Goal: Task Accomplishment & Management: Manage account settings

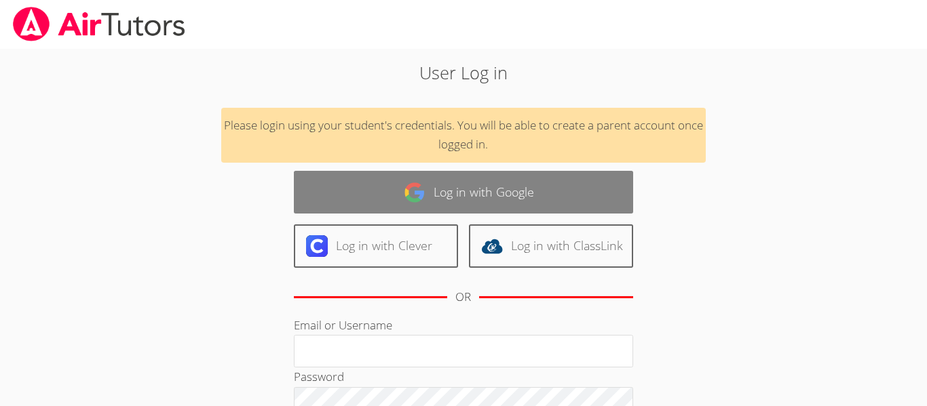
click at [404, 189] on img at bounding box center [415, 193] width 22 height 22
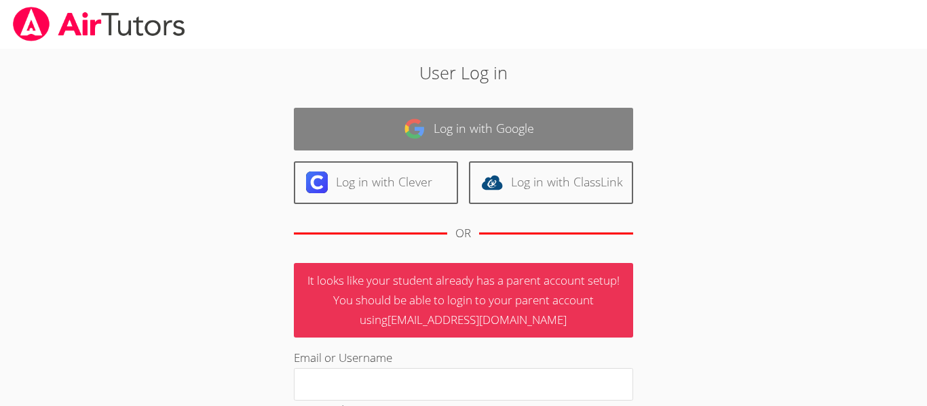
click at [459, 125] on link "Log in with Google" at bounding box center [463, 129] width 339 height 43
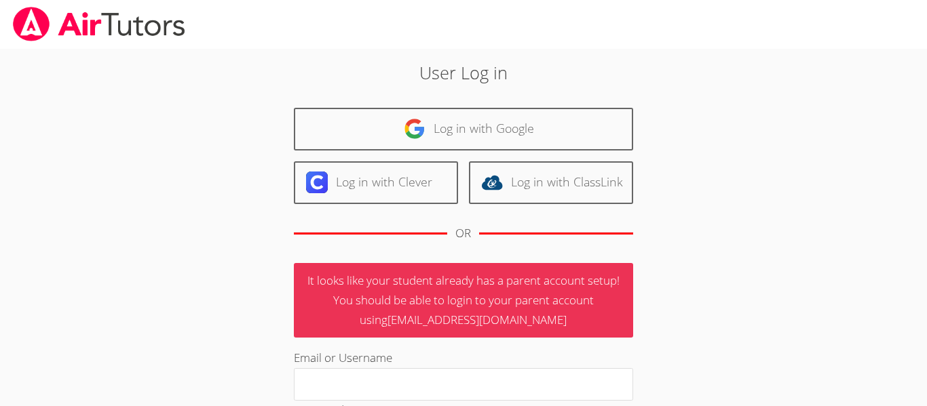
click at [738, 166] on div "User Log in Log in with Google Log in with Clever Log in with ClassLink OR It l…" at bounding box center [463, 327] width 695 height 557
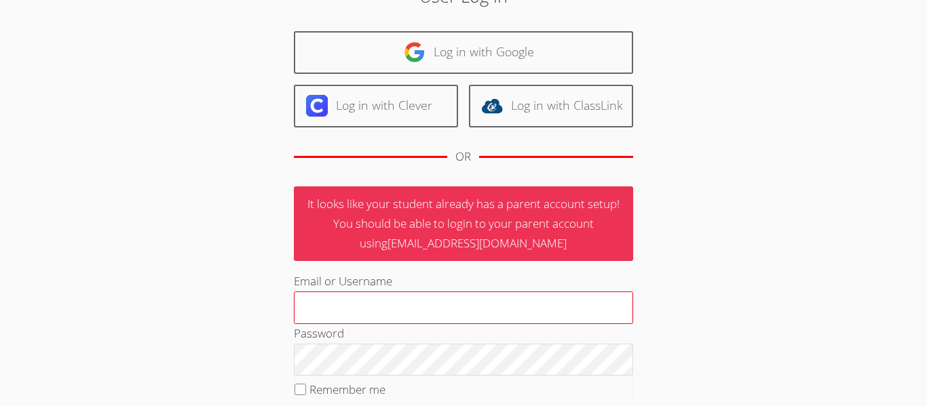
scroll to position [74, 0]
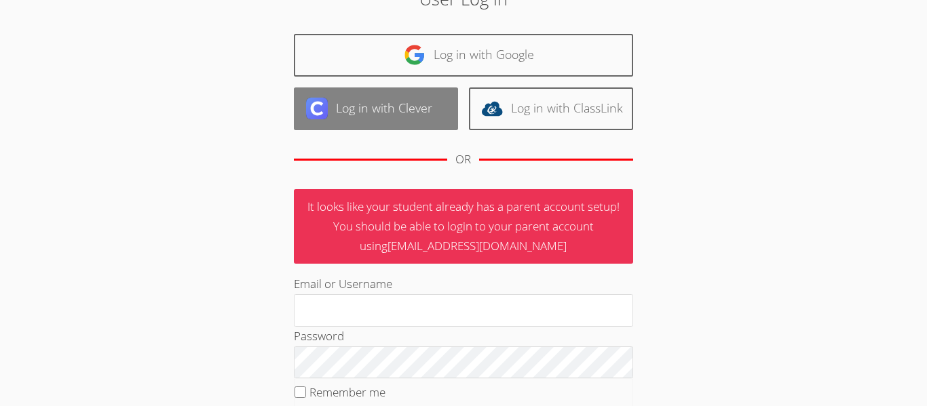
click at [455, 121] on link "Log in with Clever" at bounding box center [376, 109] width 164 height 43
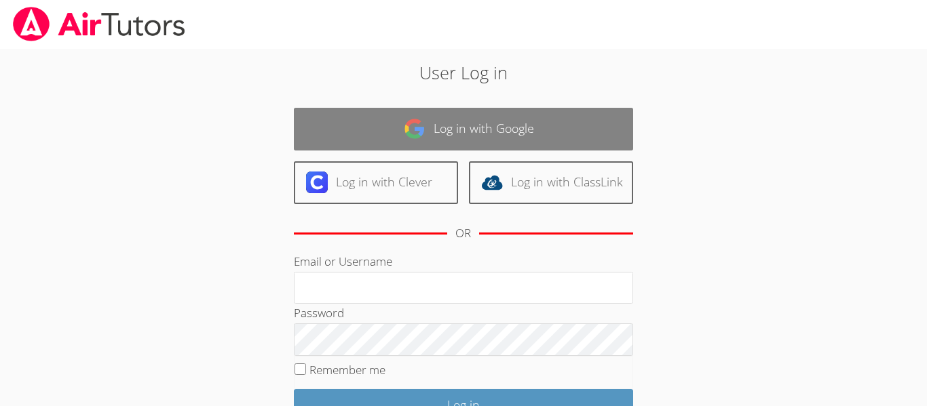
click at [407, 147] on link "Log in with Google" at bounding box center [463, 129] width 339 height 43
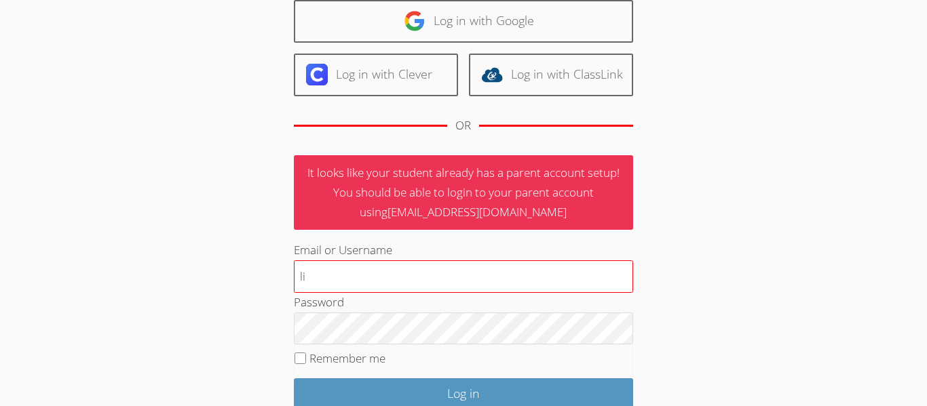
scroll to position [107, 0]
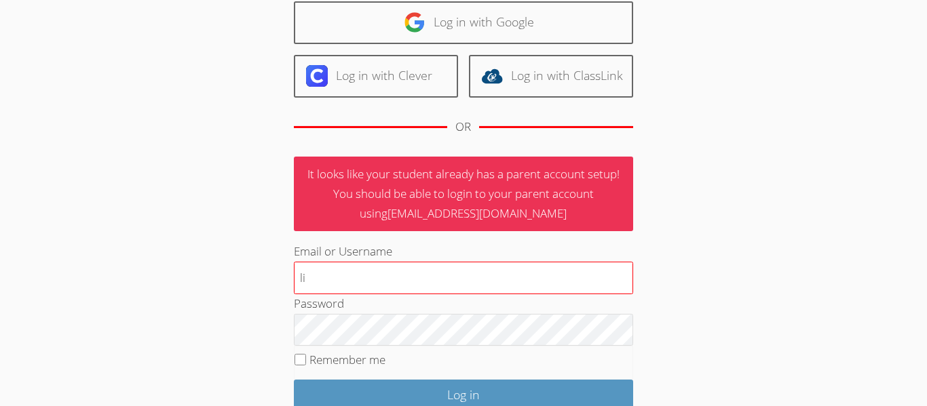
type input "l"
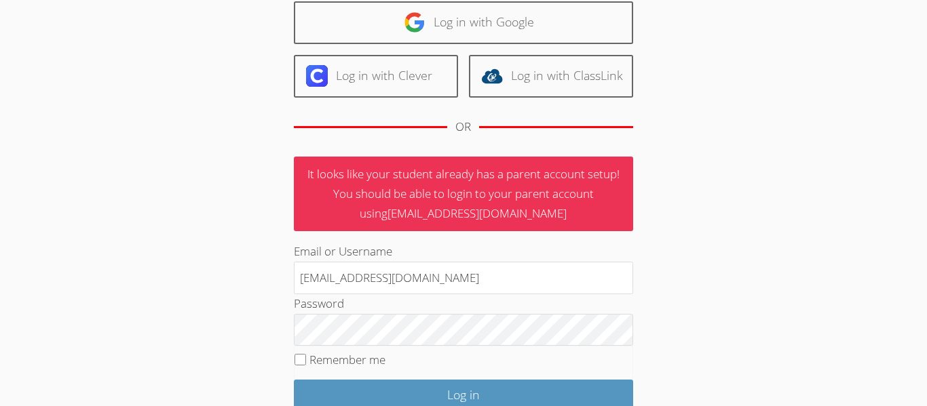
type input "[EMAIL_ADDRESS][DOMAIN_NAME]"
click at [385, 358] on label "Remember me" at bounding box center [347, 360] width 76 height 16
click at [306, 358] on input "Remember me" at bounding box center [300, 360] width 12 height 12
checkbox input "true"
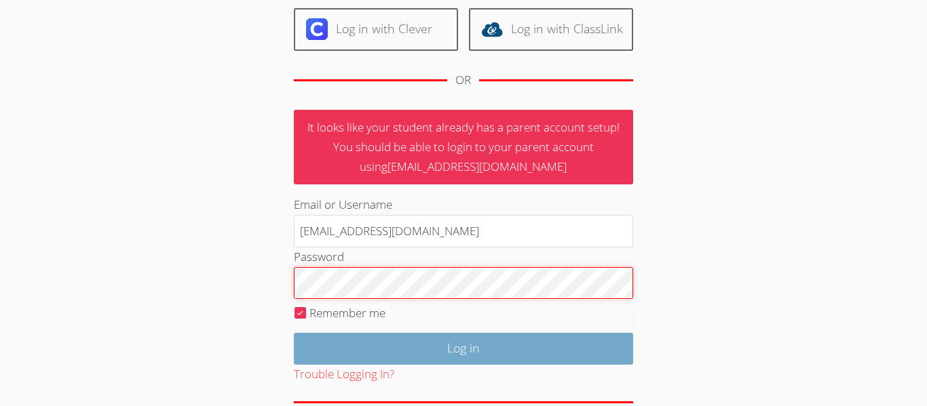
scroll to position [156, 0]
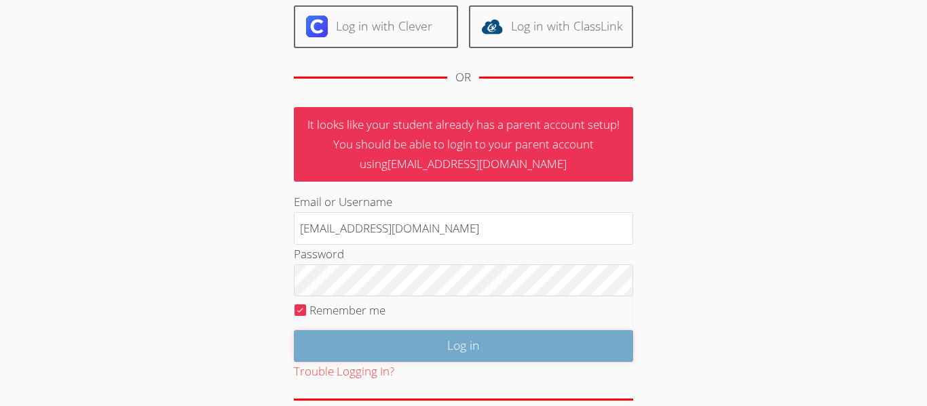
click at [567, 342] on input "Log in" at bounding box center [463, 346] width 339 height 32
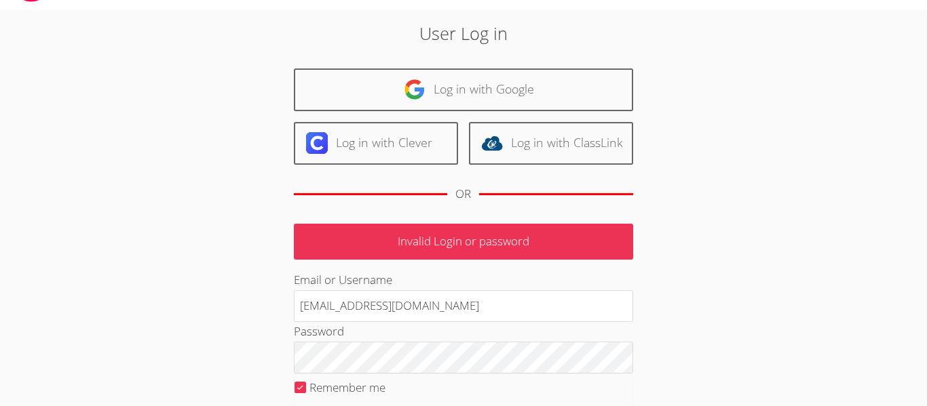
scroll to position [34, 0]
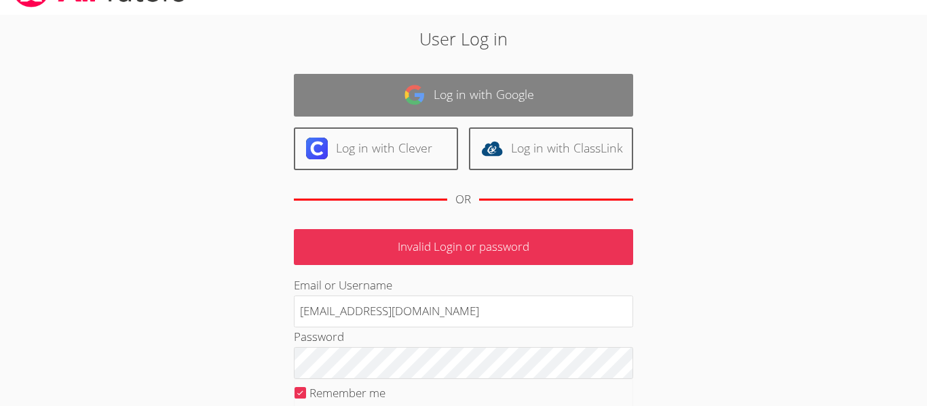
click at [501, 100] on link "Log in with Google" at bounding box center [463, 95] width 339 height 43
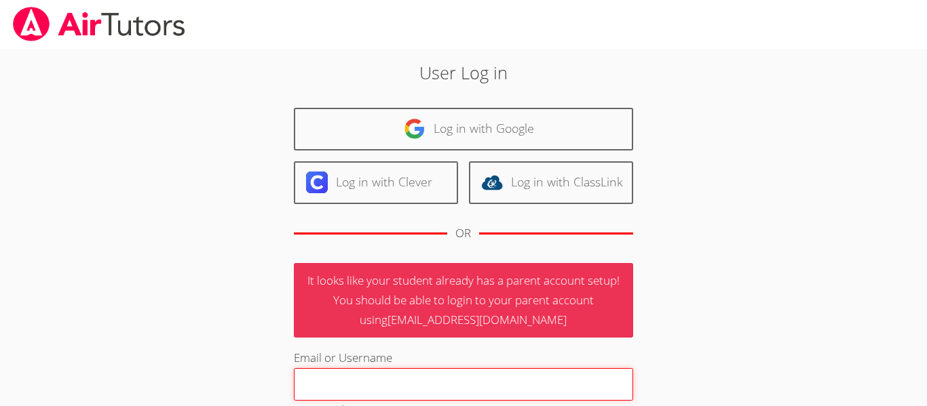
scroll to position [199, 0]
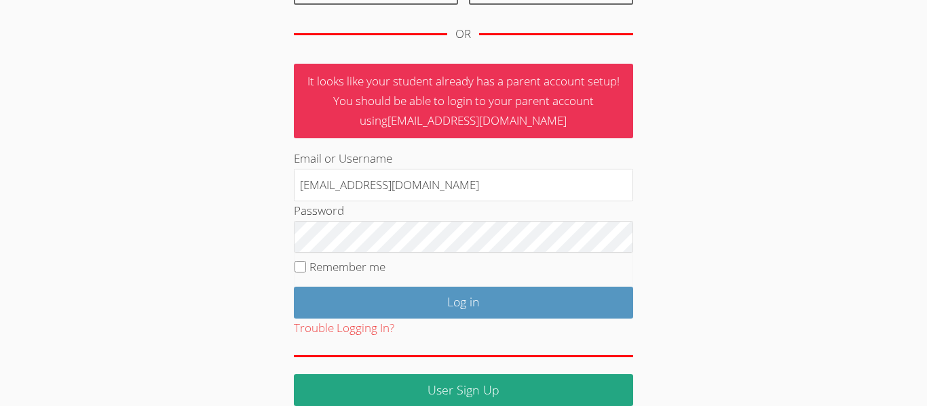
click at [262, 197] on div "User Log in Log in with Google Log in with Clever Log in with ClassLink OR It l…" at bounding box center [463, 133] width 501 height 546
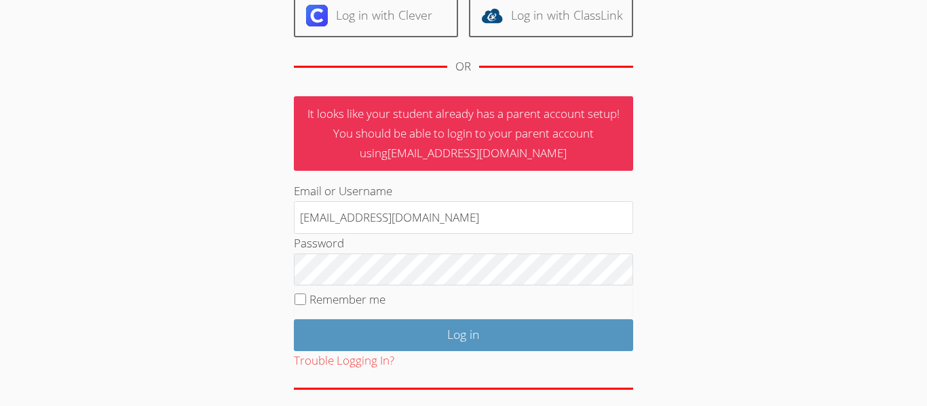
scroll to position [170, 0]
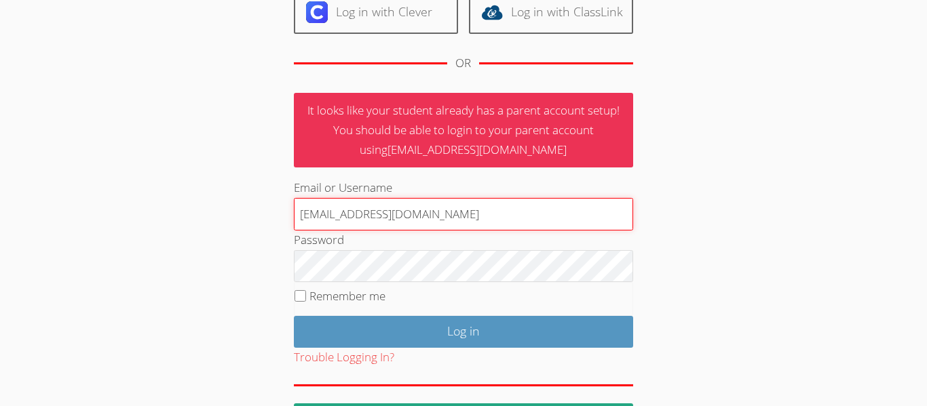
click at [624, 213] on input "[EMAIL_ADDRESS][DOMAIN_NAME]" at bounding box center [463, 214] width 339 height 33
type input "l"
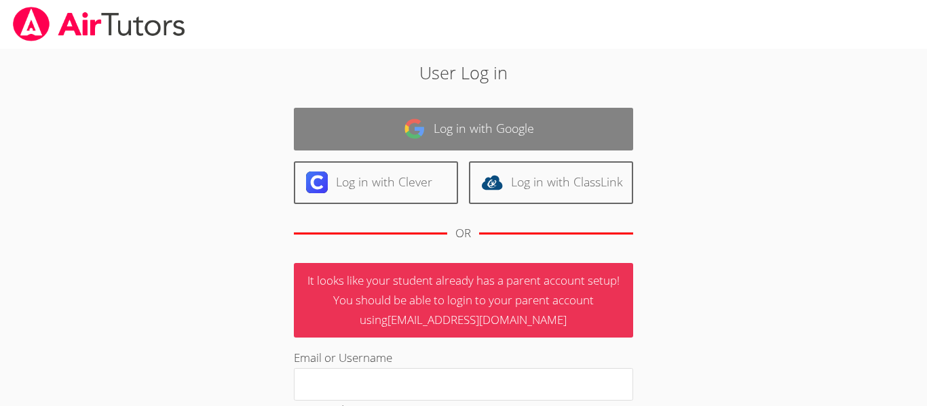
click at [553, 142] on link "Log in with Google" at bounding box center [463, 129] width 339 height 43
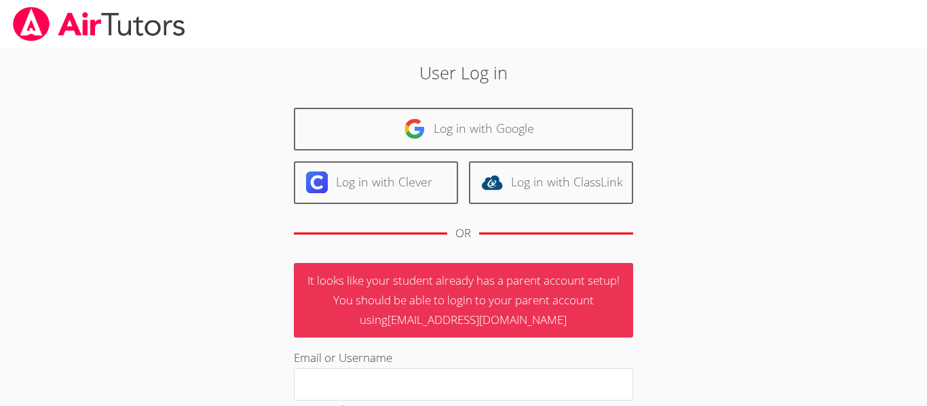
click at [782, 171] on div "User Log in Log in with Google Log in with Clever Log in with ClassLink OR It l…" at bounding box center [463, 327] width 695 height 557
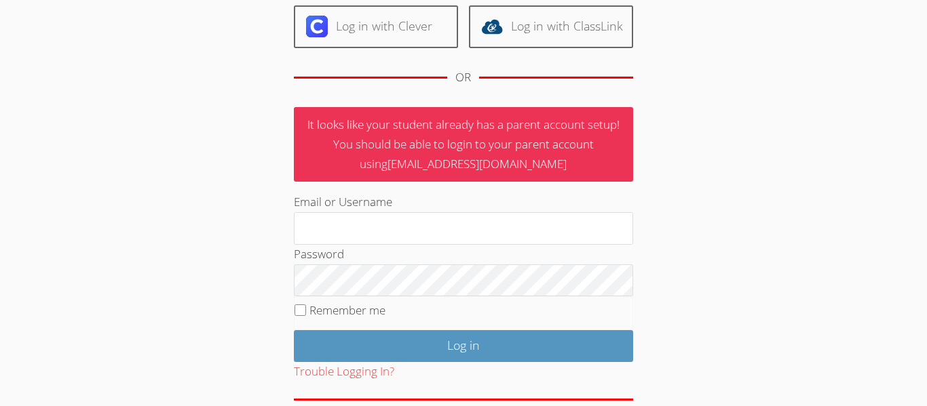
scroll to position [168, 0]
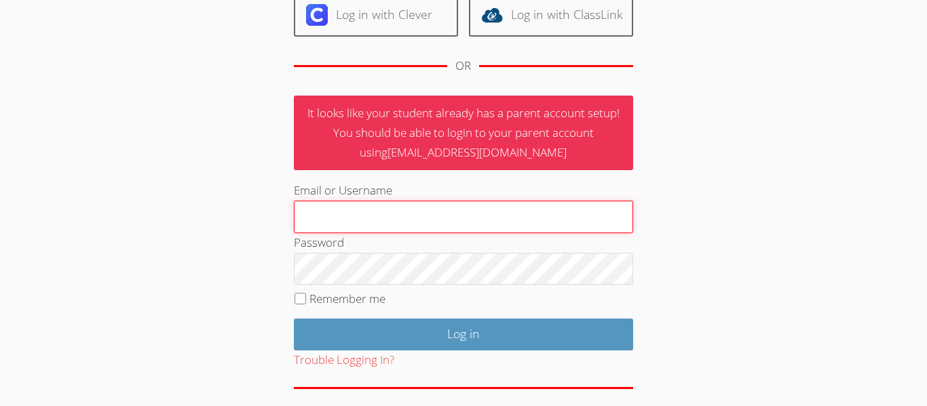
click at [608, 216] on input "Email or Username" at bounding box center [463, 217] width 339 height 33
type input "m.walker015@cvuhsd.org"
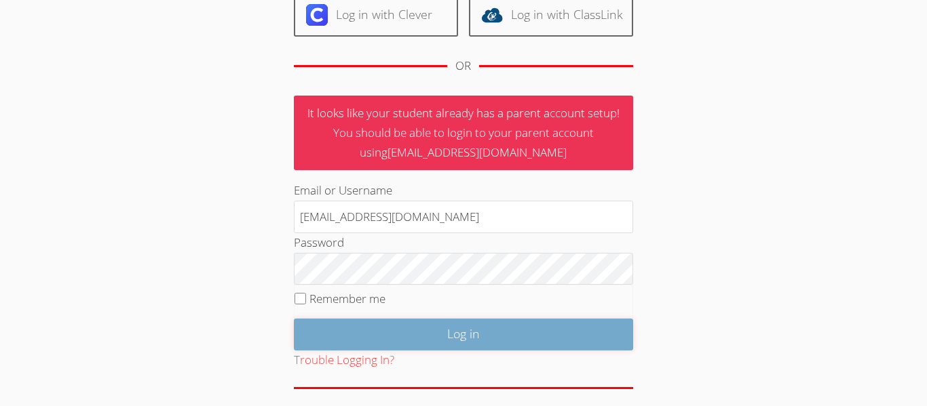
click at [457, 324] on input "Log in" at bounding box center [463, 335] width 339 height 32
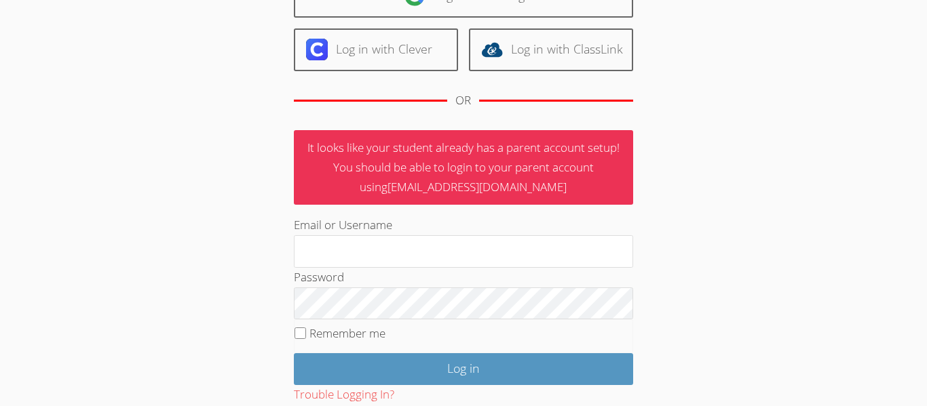
scroll to position [220, 0]
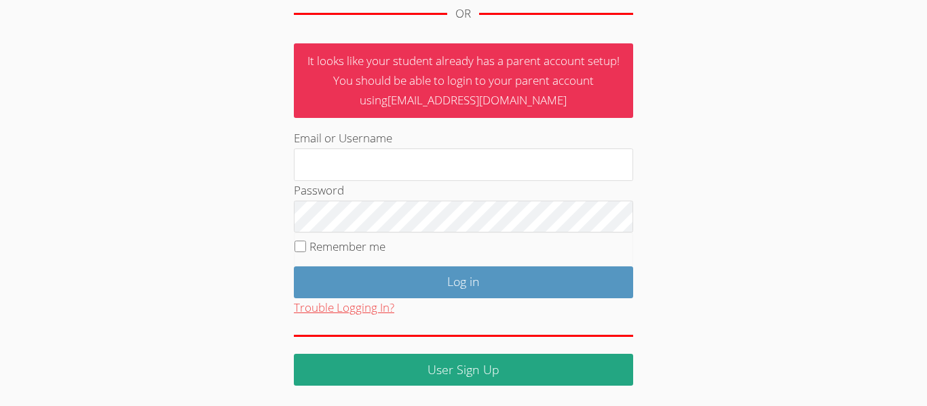
click at [383, 311] on button "Trouble Logging In?" at bounding box center [344, 309] width 100 height 20
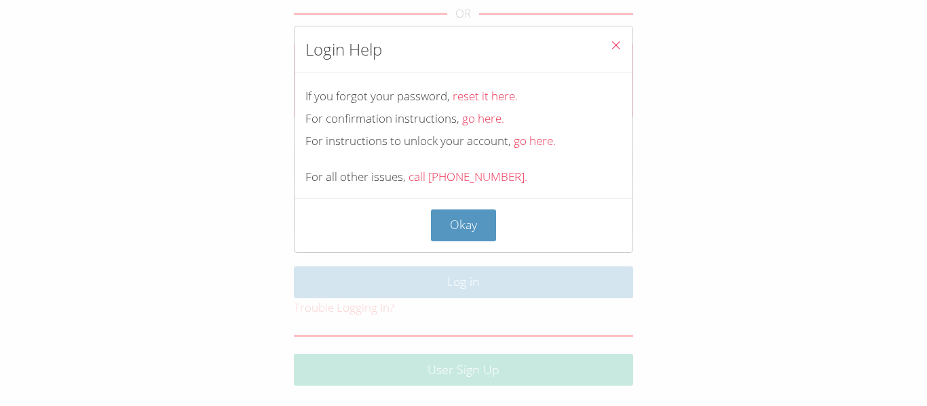
click at [626, 38] on button "Close" at bounding box center [615, 46] width 33 height 41
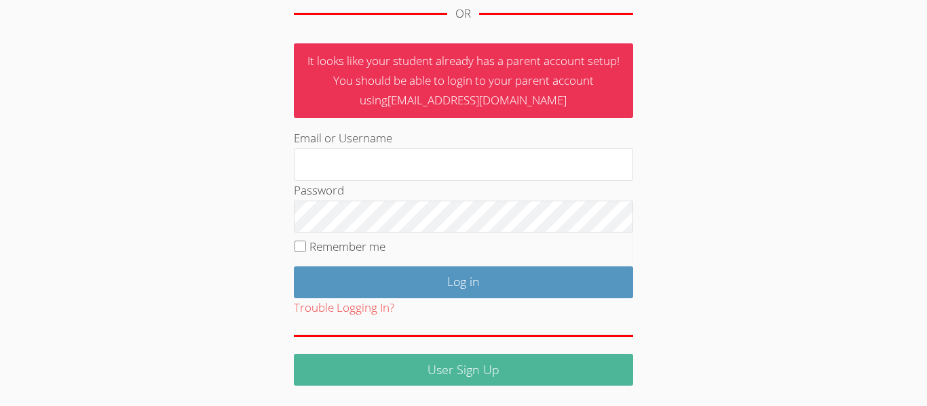
click at [474, 358] on link "User Sign Up" at bounding box center [463, 370] width 339 height 32
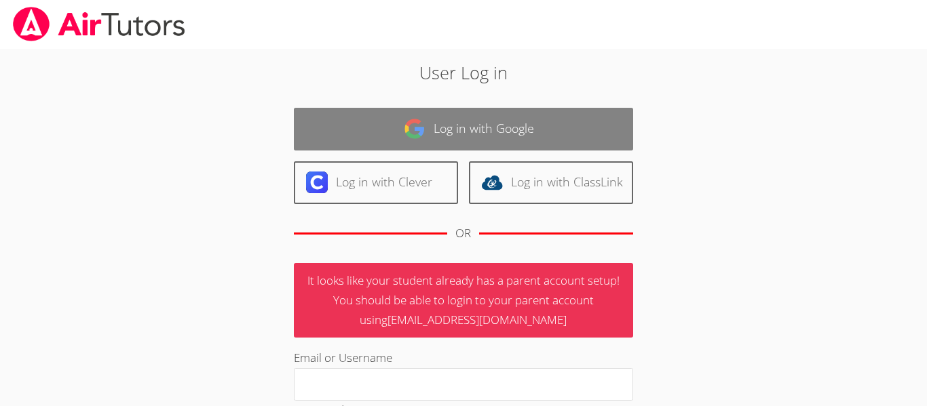
scroll to position [220, 0]
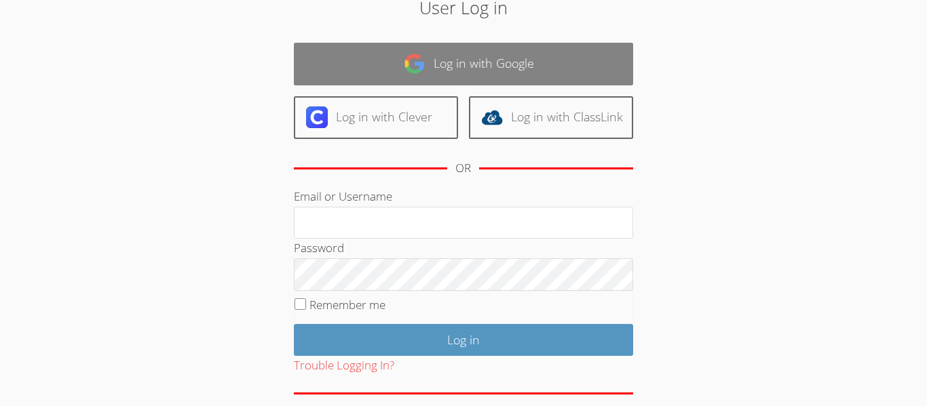
scroll to position [123, 0]
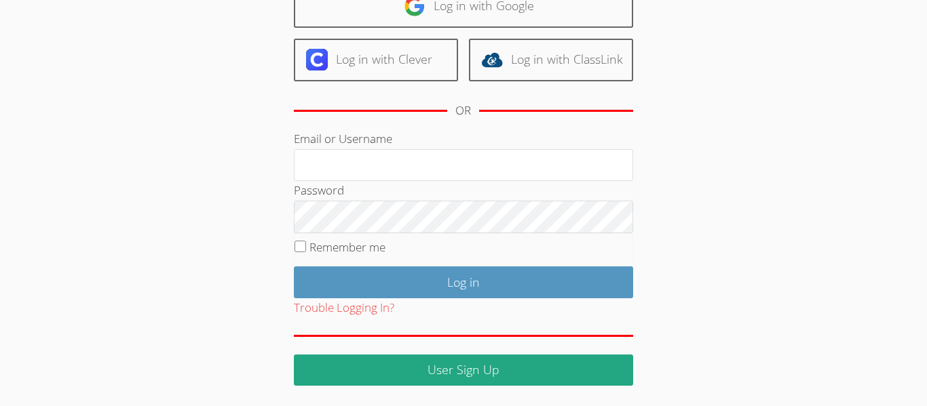
click at [504, 137] on div "Email or Username" at bounding box center [463, 156] width 339 height 52
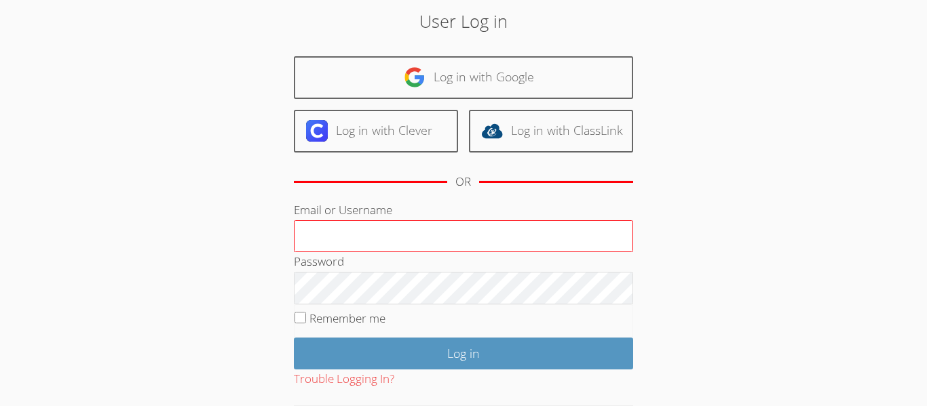
scroll to position [34, 0]
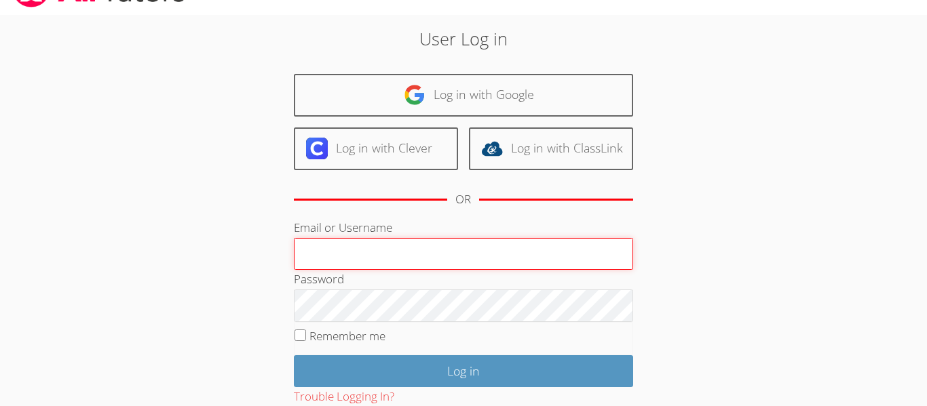
click at [585, 238] on input "Email or Username" at bounding box center [463, 254] width 339 height 33
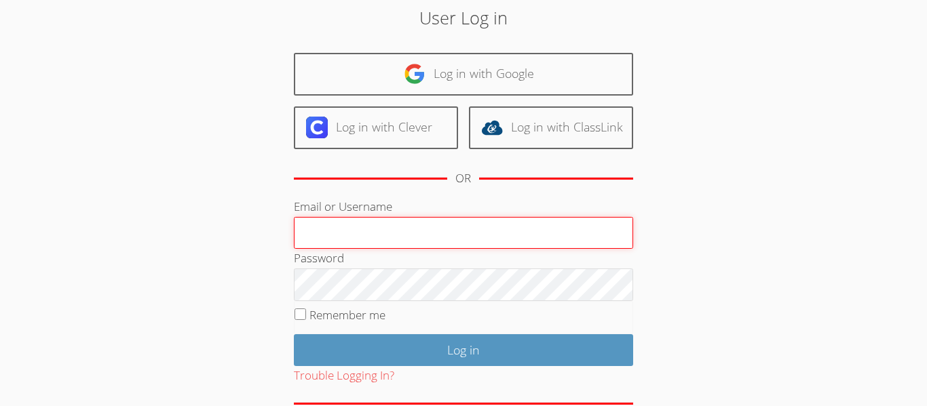
scroll to position [56, 0]
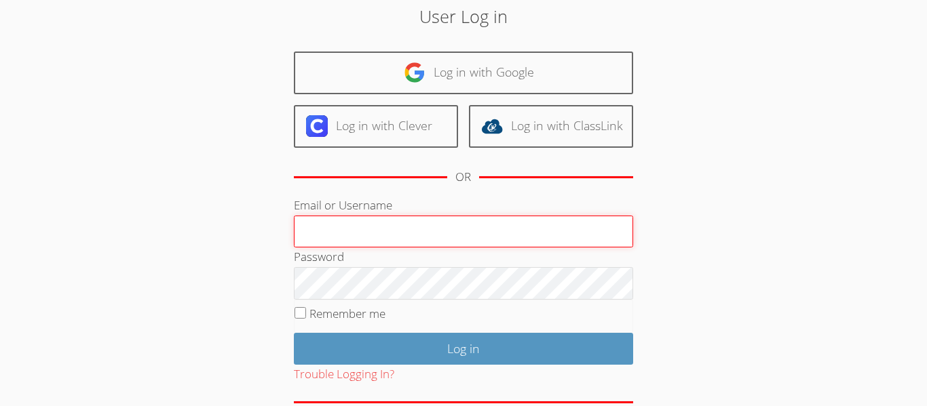
click at [488, 237] on input "Email or Username" at bounding box center [463, 232] width 339 height 33
type input "[EMAIL_ADDRESS][DOMAIN_NAME]"
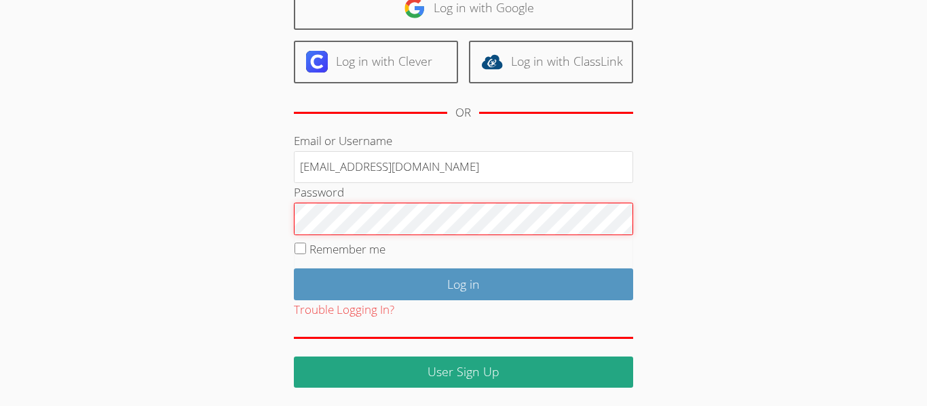
scroll to position [123, 0]
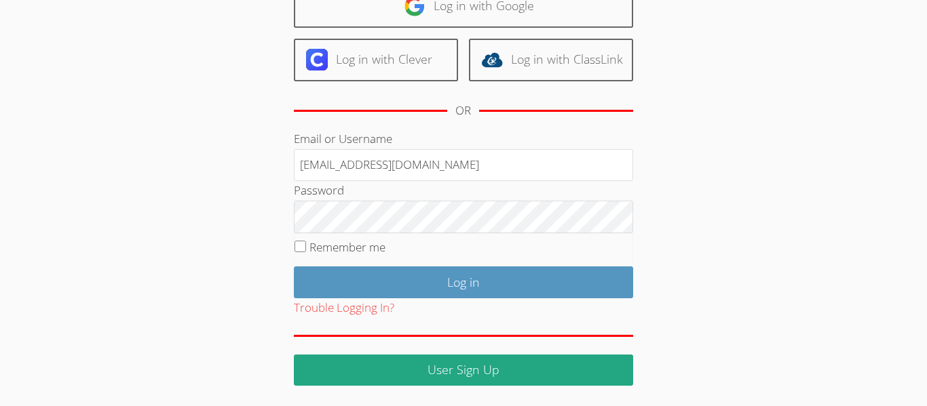
click at [307, 263] on fieldset "Remember me" at bounding box center [463, 250] width 339 height 34
click at [296, 237] on fieldset "Remember me" at bounding box center [463, 250] width 339 height 34
click at [297, 241] on input "Remember me" at bounding box center [300, 247] width 12 height 12
checkbox input "true"
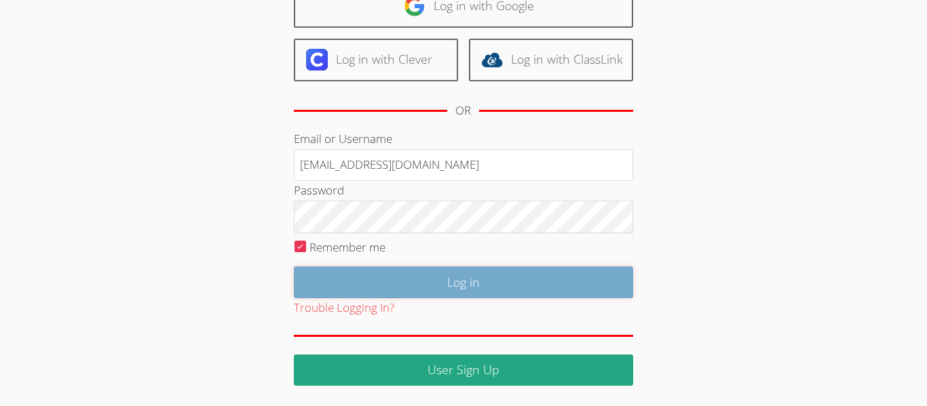
click at [431, 292] on input "Log in" at bounding box center [463, 283] width 339 height 32
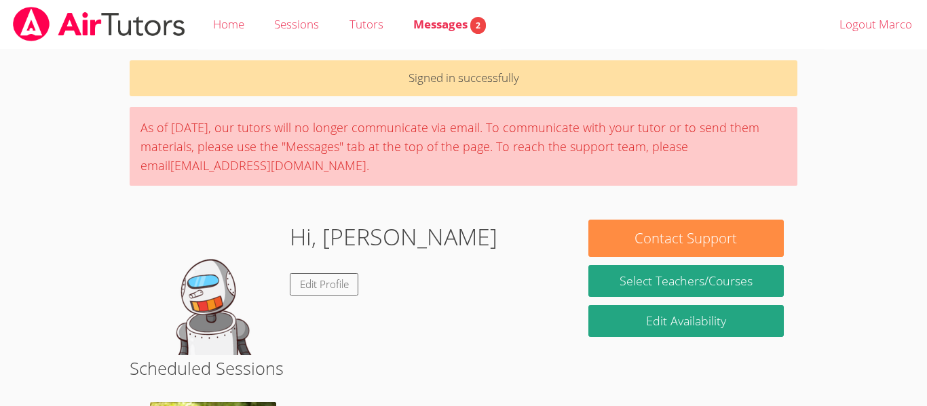
click at [225, 301] on img at bounding box center [211, 288] width 136 height 136
click at [326, 280] on link "Edit Profile" at bounding box center [324, 284] width 69 height 22
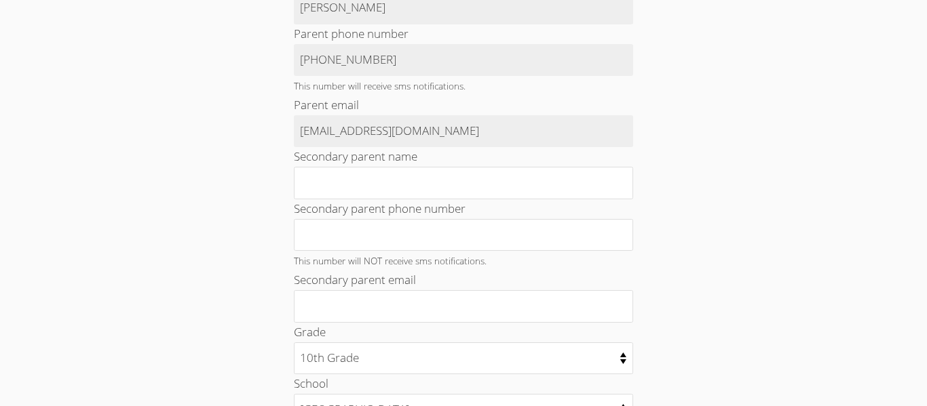
scroll to position [739, 0]
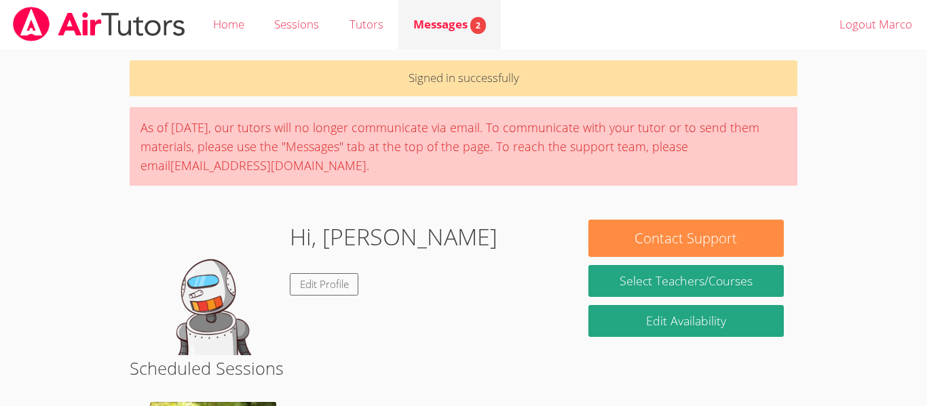
click at [422, 28] on span "Messages 2" at bounding box center [449, 24] width 73 height 16
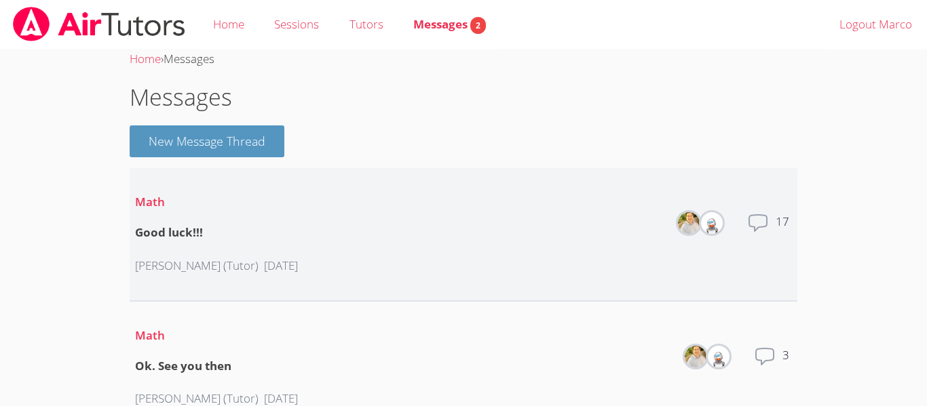
click at [352, 233] on li "Math Good luck!!! [PERSON_NAME] (Tutor) [DATE] Members Total messages 17" at bounding box center [464, 235] width 668 height 134
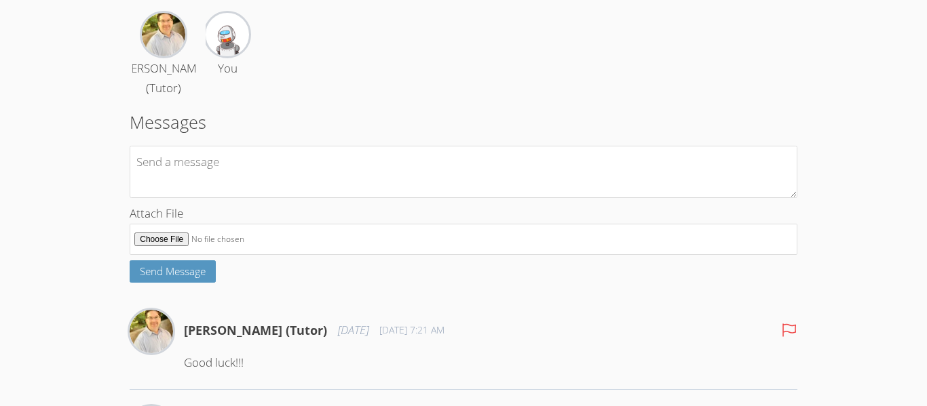
scroll to position [102, 0]
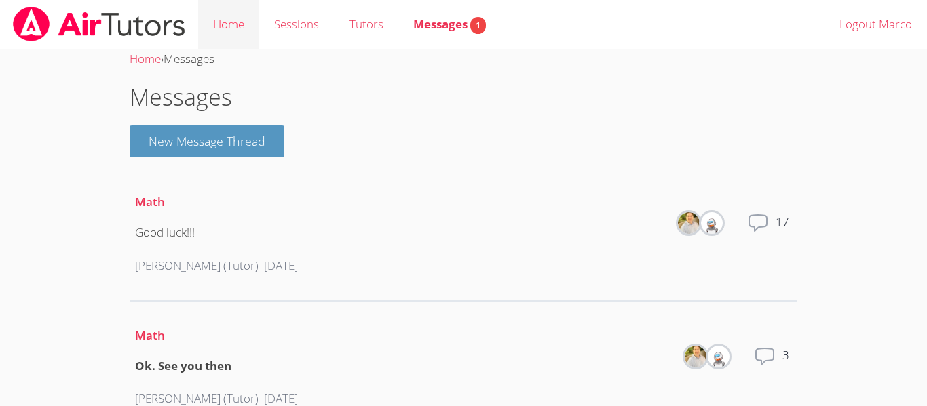
click at [244, 20] on link "Home" at bounding box center [228, 25] width 61 height 50
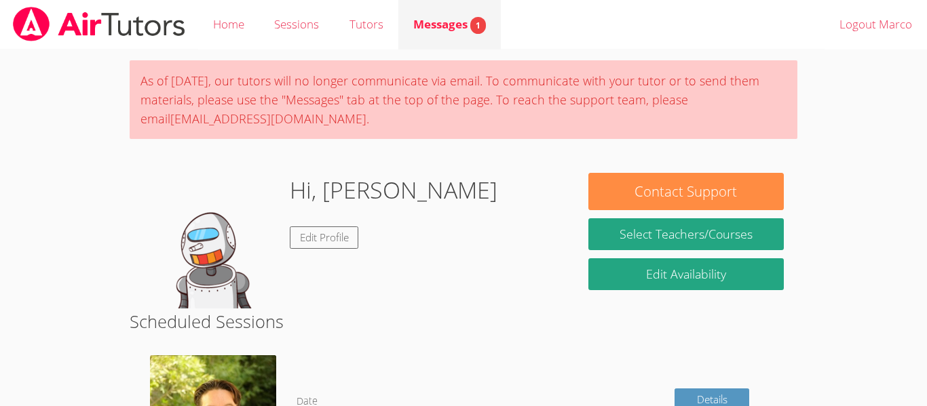
click at [434, 30] on span "Messages 1" at bounding box center [449, 24] width 73 height 16
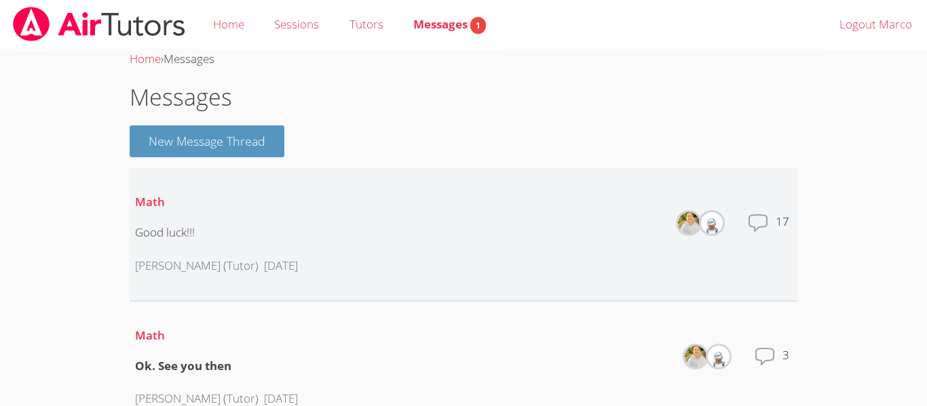
click at [298, 229] on div "Good luck!!!" at bounding box center [216, 233] width 163 height 20
click at [214, 37] on link "Home" at bounding box center [228, 25] width 61 height 50
